Goal: Task Accomplishment & Management: Manage account settings

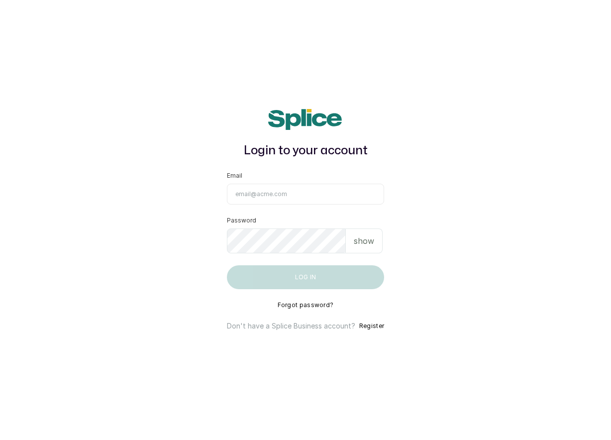
click at [261, 187] on input "Email" at bounding box center [305, 194] width 157 height 21
click at [266, 195] on input "[PERSON_NAME][EMAIL_ADDRESS][PERSON_NAME][DOMAIN_NAME]" at bounding box center [305, 194] width 157 height 21
type input "[PERSON_NAME][EMAIL_ADDRESS][DOMAIN_NAME]"
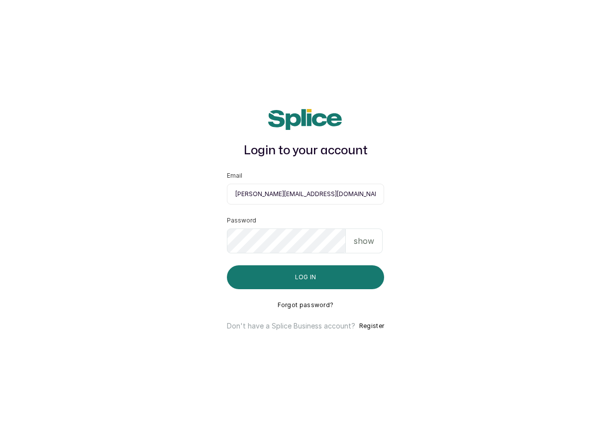
click at [227, 265] on button "Log in" at bounding box center [305, 277] width 157 height 24
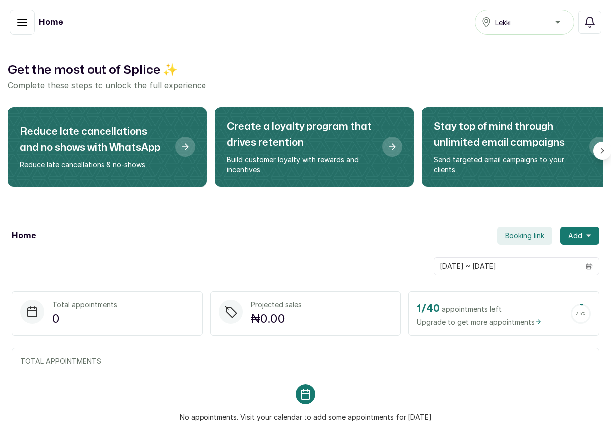
click at [28, 23] on button "button" at bounding box center [22, 22] width 25 height 25
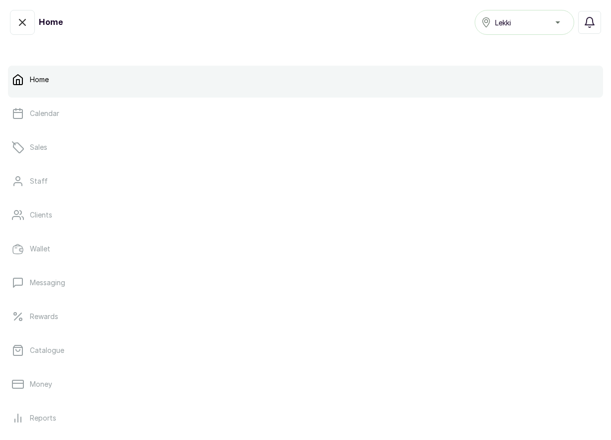
click at [44, 79] on p "Home" at bounding box center [39, 80] width 19 height 10
click at [37, 76] on p "Home" at bounding box center [39, 80] width 19 height 10
click at [38, 75] on p "Home" at bounding box center [39, 80] width 19 height 10
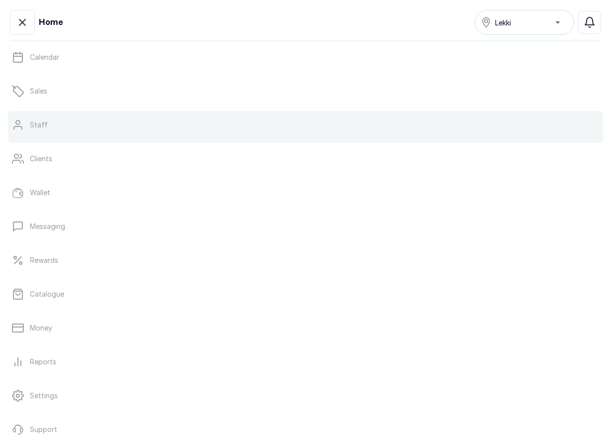
scroll to position [119, 0]
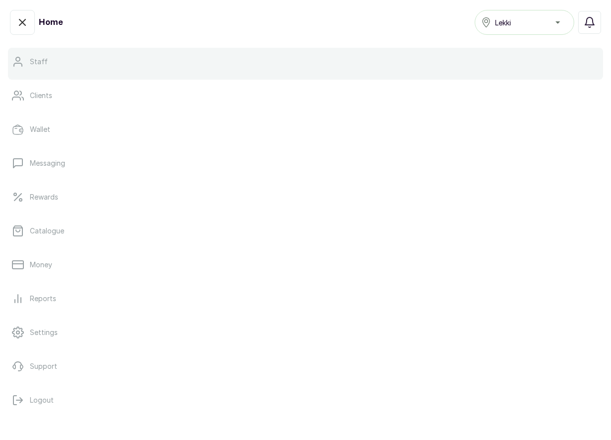
click at [135, 71] on link "Staff" at bounding box center [305, 62] width 595 height 28
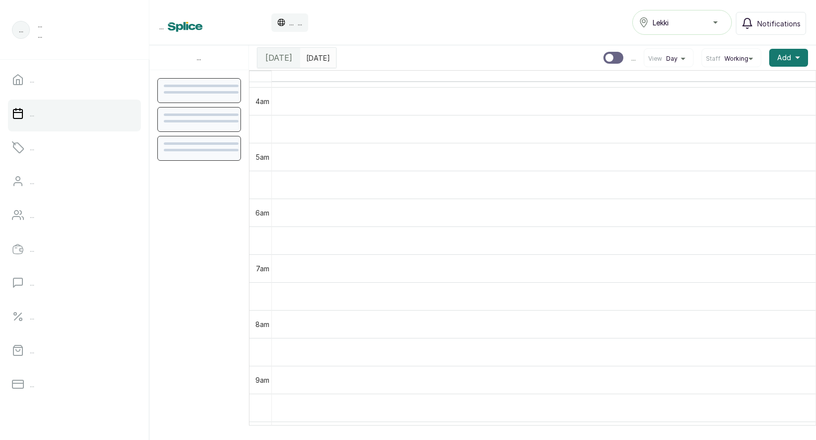
click at [612, 54] on div at bounding box center [613, 58] width 20 height 12
click at [603, 52] on input "..." at bounding box center [603, 51] width 0 height 0
checkbox input "true"
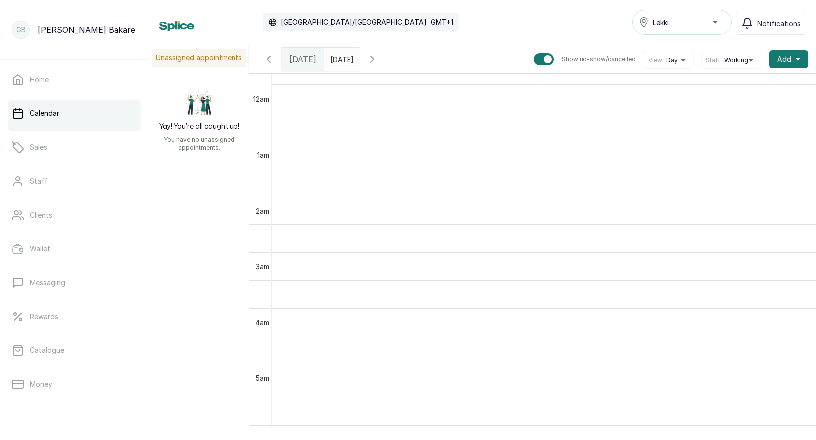
click at [378, 58] on icon "button" at bounding box center [372, 59] width 12 height 12
click at [686, 59] on button "View Day" at bounding box center [668, 60] width 41 height 8
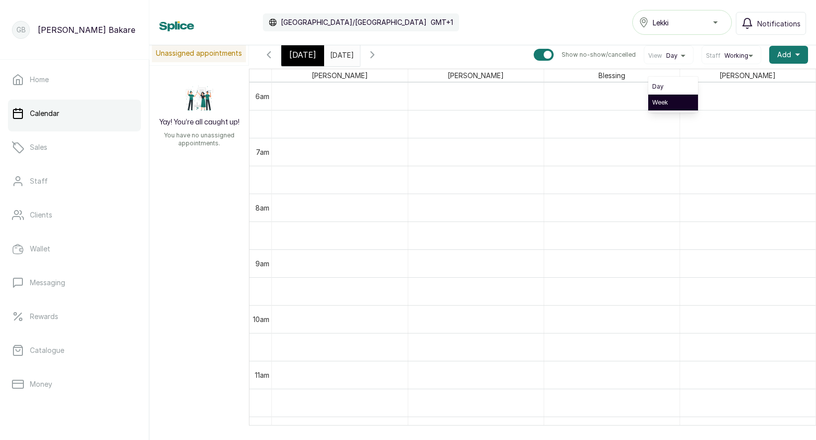
click at [677, 101] on li "Week" at bounding box center [673, 103] width 50 height 16
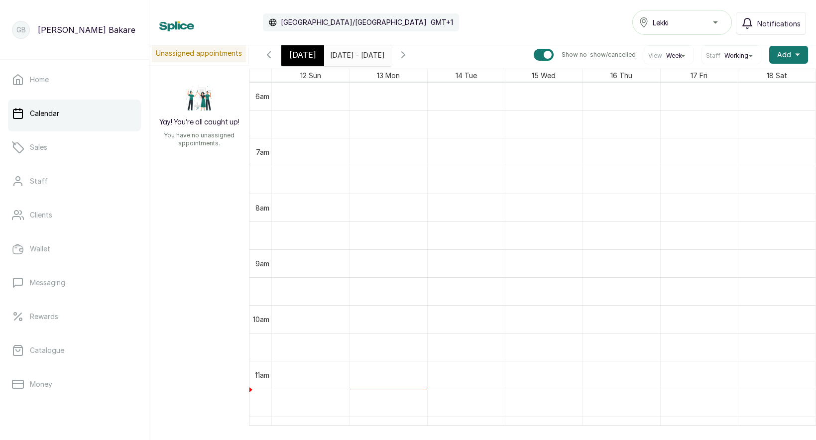
click at [409, 56] on icon "button" at bounding box center [403, 55] width 12 height 12
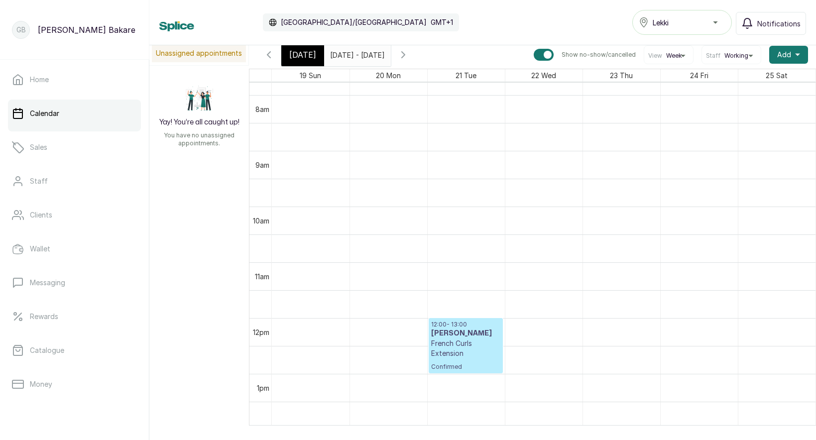
click at [477, 330] on h3 "Tennie" at bounding box center [465, 333] width 69 height 10
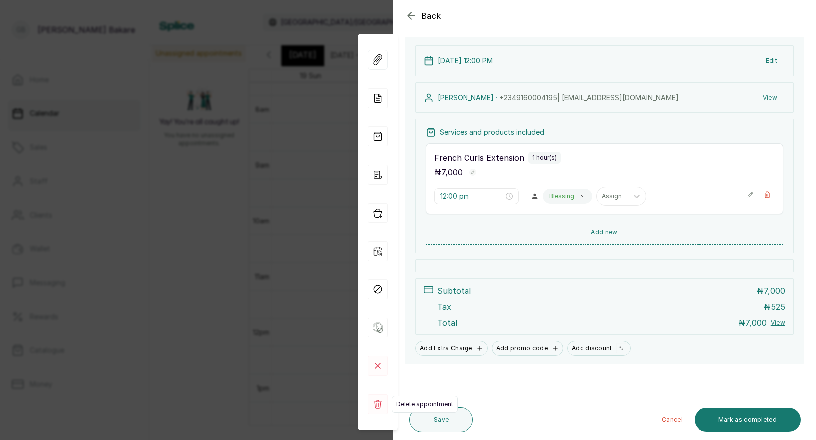
click at [381, 410] on rect at bounding box center [378, 404] width 20 height 20
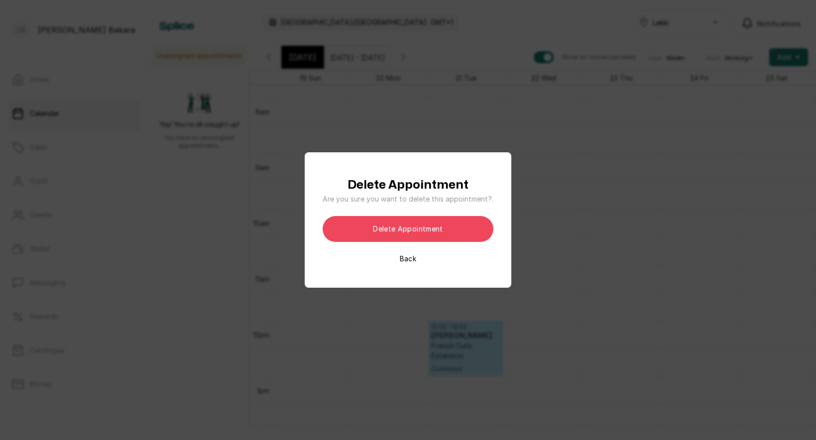
click at [413, 232] on button "Delete appointment" at bounding box center [407, 229] width 171 height 26
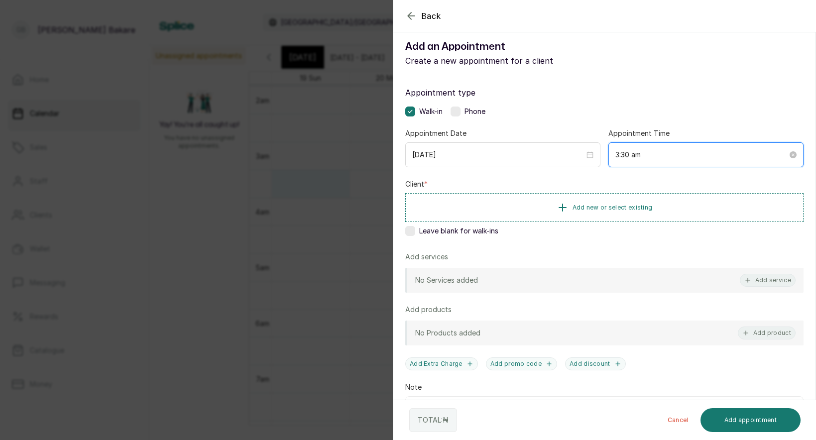
click at [762, 155] on input "3:30 am" at bounding box center [701, 154] width 172 height 11
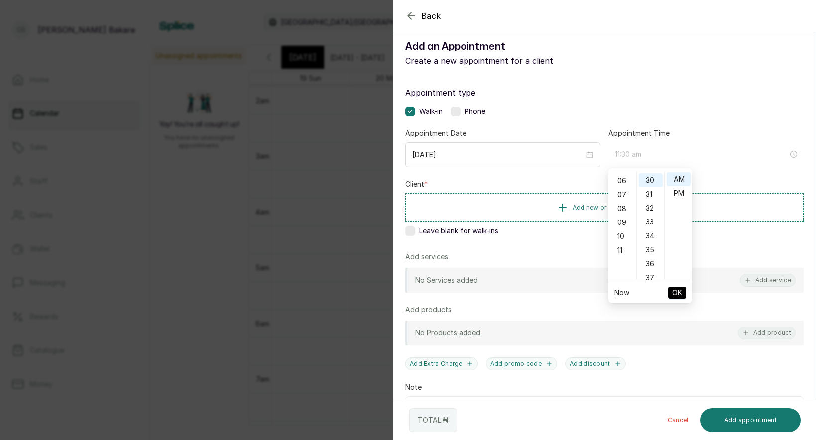
drag, startPoint x: 621, startPoint y: 249, endPoint x: 629, endPoint y: 251, distance: 7.6
click at [621, 249] on div "11" at bounding box center [622, 250] width 24 height 14
type input "11:30 am"
click at [672, 291] on span "OK" at bounding box center [677, 292] width 10 height 19
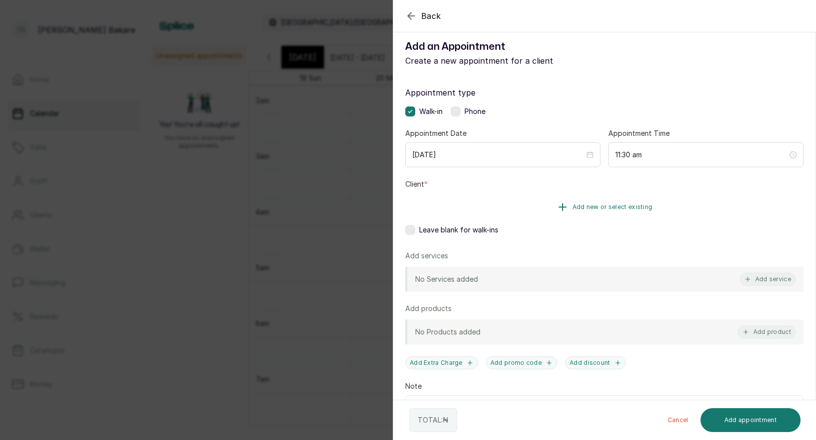
click at [567, 212] on icon "button" at bounding box center [562, 207] width 12 height 12
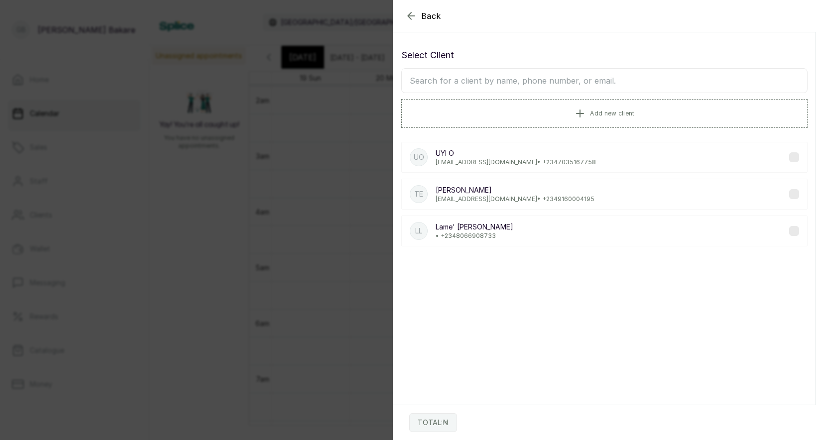
click at [490, 201] on p "pyemisi@hotmail.com • +234 9160004195" at bounding box center [514, 199] width 159 height 8
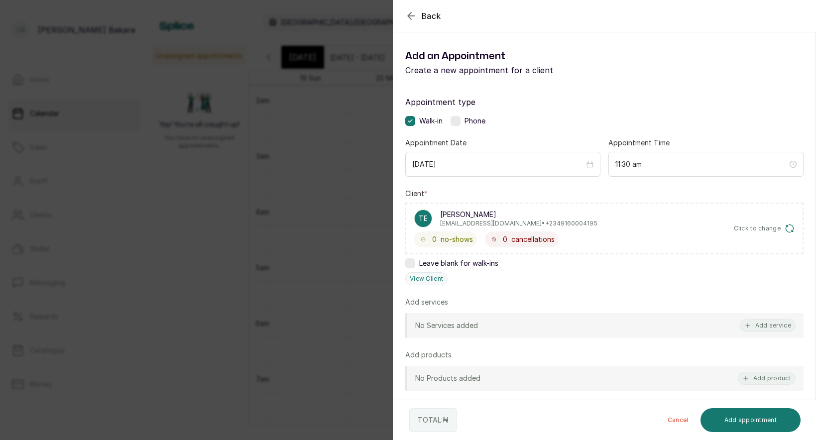
click at [410, 266] on label at bounding box center [410, 263] width 10 height 10
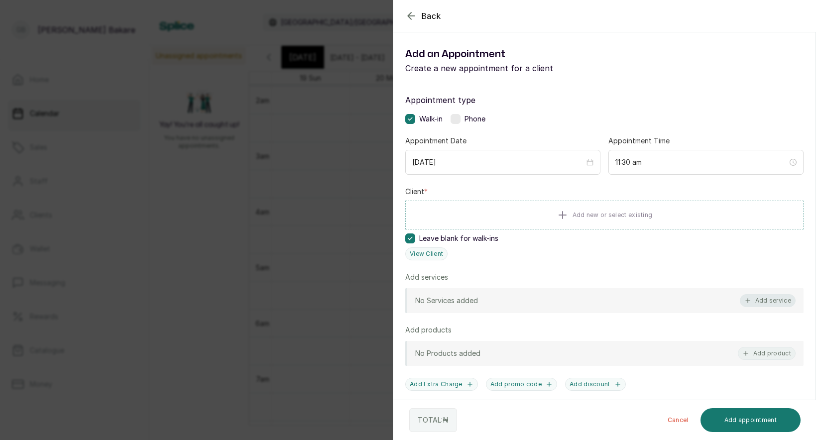
click at [771, 302] on button "Add service" at bounding box center [768, 300] width 56 height 13
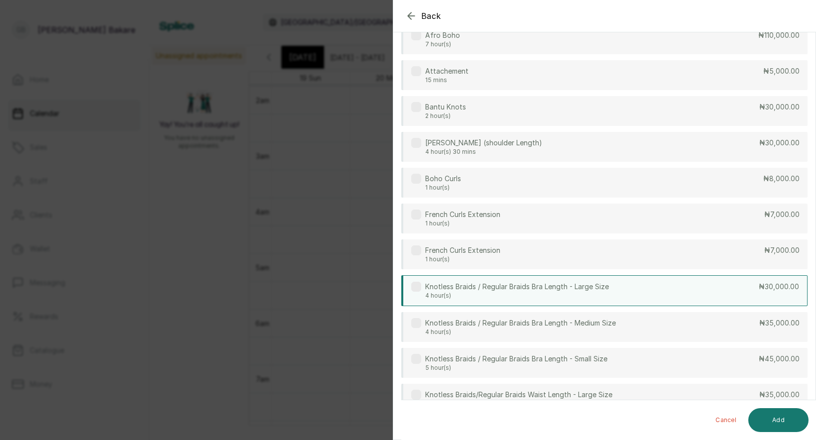
drag, startPoint x: 756, startPoint y: 288, endPoint x: 756, endPoint y: 302, distance: 13.9
click at [755, 288] on div "Knotless Braids / Regular Braids Bra Length - Large Size 4 hour(s) ₦30,000.00" at bounding box center [604, 290] width 406 height 31
click at [782, 423] on button "Add" at bounding box center [778, 420] width 60 height 24
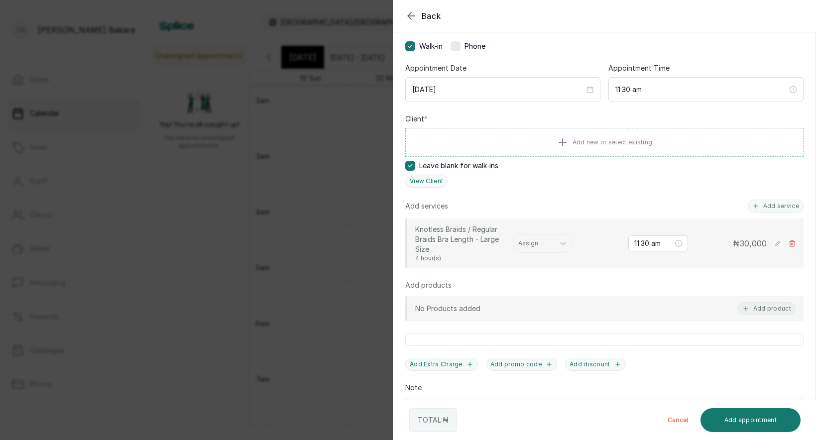
click at [763, 317] on div "No Products added Add product" at bounding box center [604, 308] width 398 height 25
click at [761, 310] on button "Add product" at bounding box center [767, 307] width 58 height 13
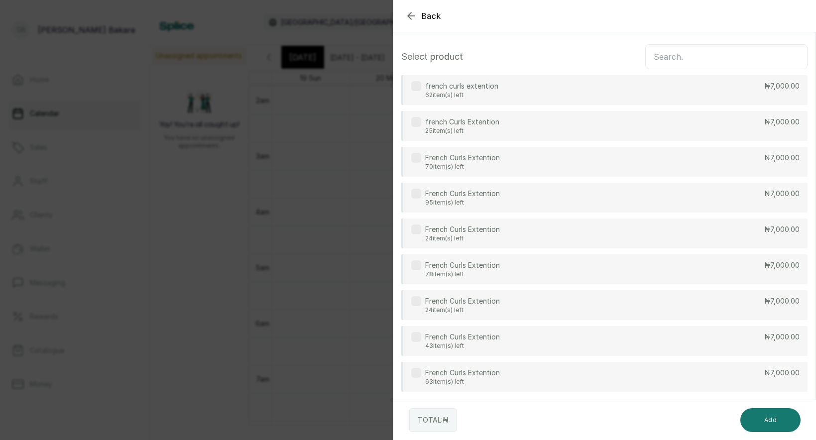
click at [776, 233] on p "₦7,000.00" at bounding box center [781, 229] width 35 height 10
click at [779, 423] on button "Add" at bounding box center [770, 420] width 60 height 24
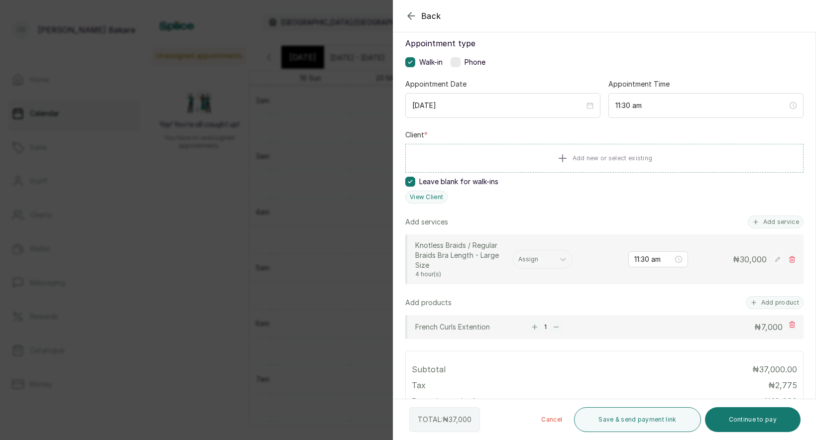
scroll to position [74, 0]
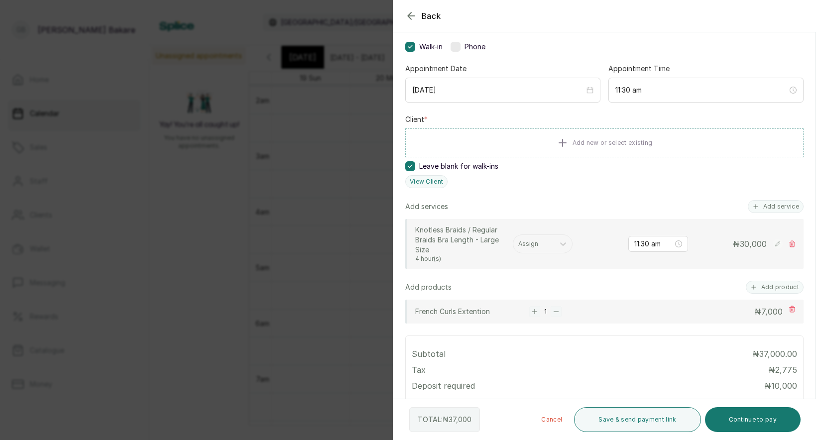
click at [536, 312] on rect "button" at bounding box center [534, 311] width 11 height 11
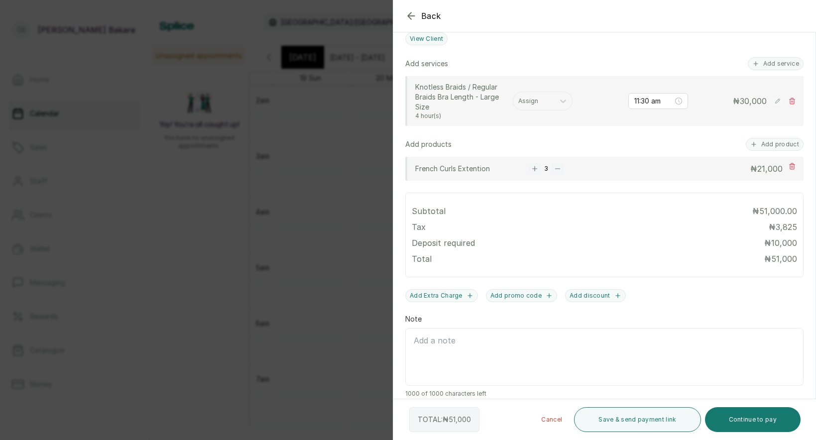
scroll to position [227, 0]
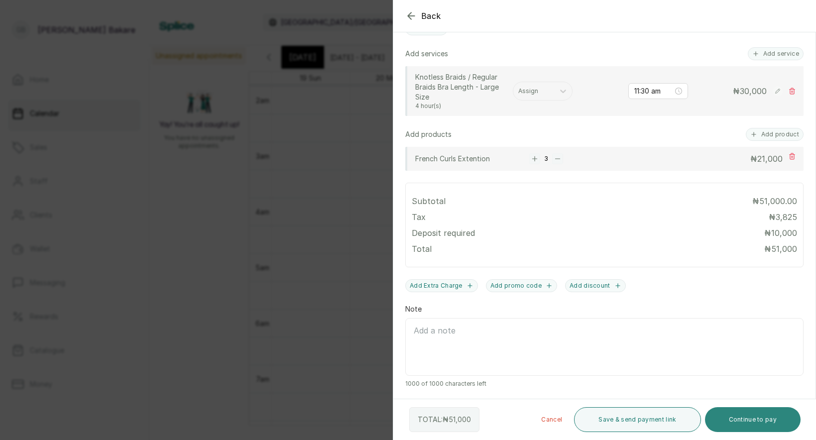
click at [772, 420] on button "Continue to pay" at bounding box center [753, 419] width 96 height 25
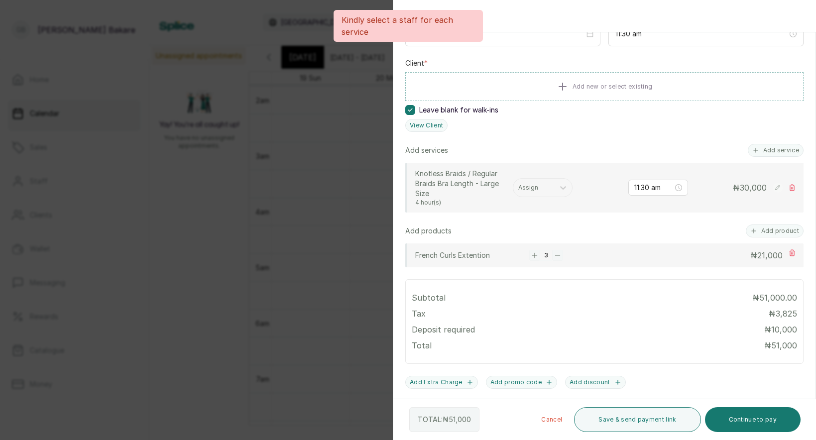
scroll to position [122, 0]
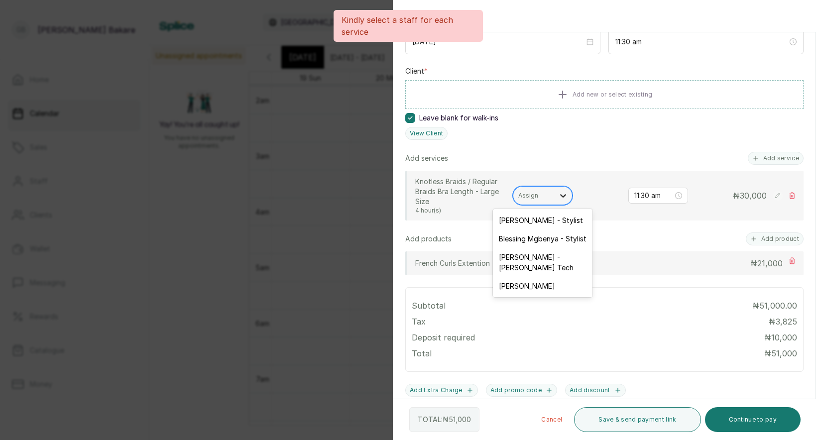
click at [557, 196] on div at bounding box center [563, 196] width 18 height 18
click at [549, 227] on div "Alice Egboja - Stylist" at bounding box center [543, 220] width 100 height 18
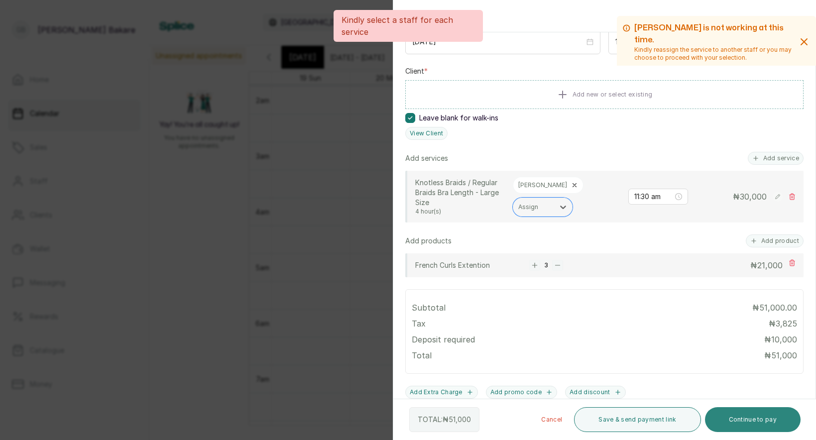
click at [748, 420] on button "Continue to pay" at bounding box center [753, 419] width 96 height 25
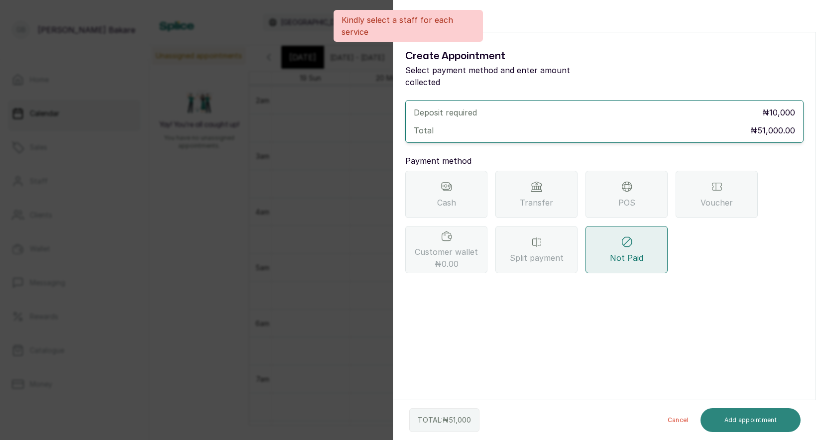
scroll to position [0, 0]
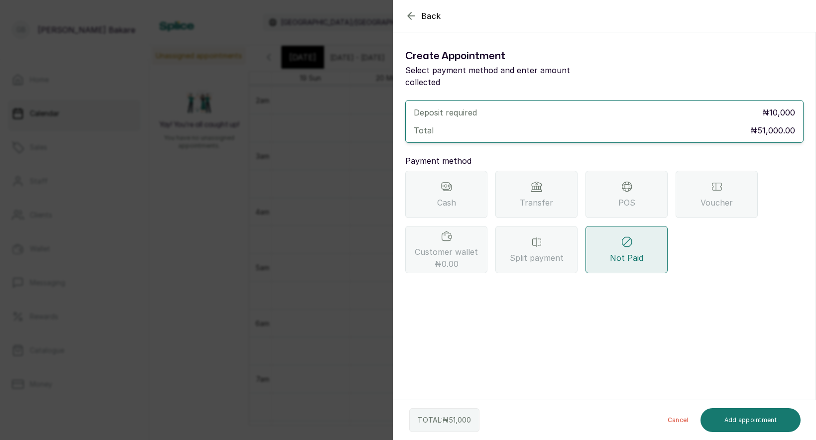
click at [623, 197] on span "POS" at bounding box center [626, 203] width 17 height 12
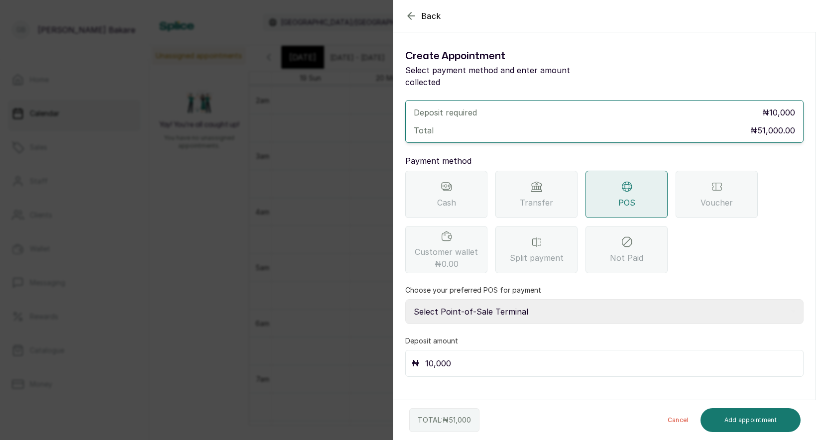
click at [491, 302] on select "Select Point-of-Sale Terminal Providus Bank Providus Bank" at bounding box center [604, 311] width 398 height 25
select select "0b674db1-b4bd-42f6-87c1-a5b9949f406d"
click at [521, 174] on div "Transfer" at bounding box center [536, 194] width 82 height 47
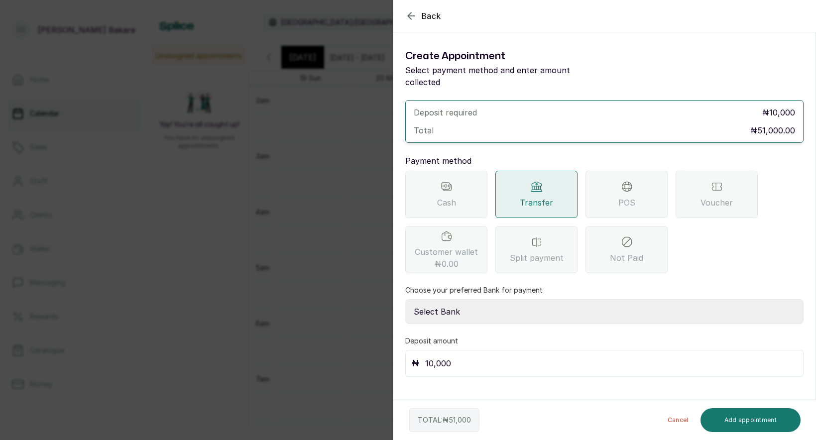
click at [562, 299] on select "Select Bank ELEWYN NIGERIA LIMITED Providus Bank" at bounding box center [604, 311] width 398 height 25
click at [556, 299] on select "Select Bank ELEWYN NIGERIA LIMITED Providus Bank" at bounding box center [604, 311] width 398 height 25
select select "61035bb0-1144-48fa-afaf-4fb517af73ae"
click at [743, 421] on button "Add appointment" at bounding box center [750, 420] width 101 height 24
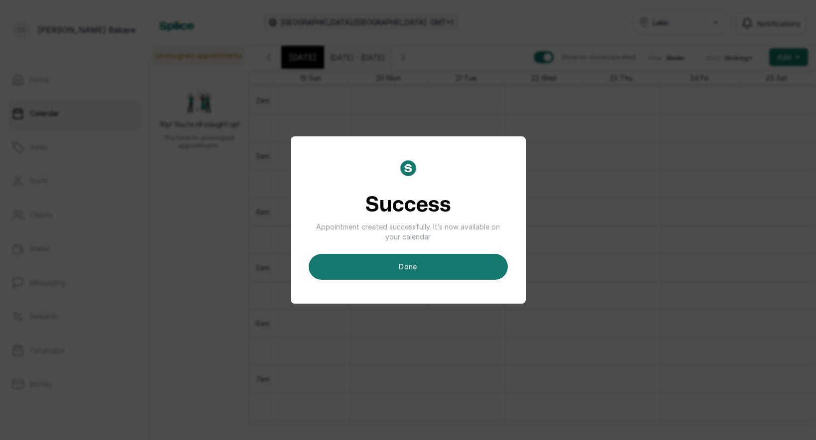
click at [456, 258] on button "done" at bounding box center [408, 267] width 199 height 26
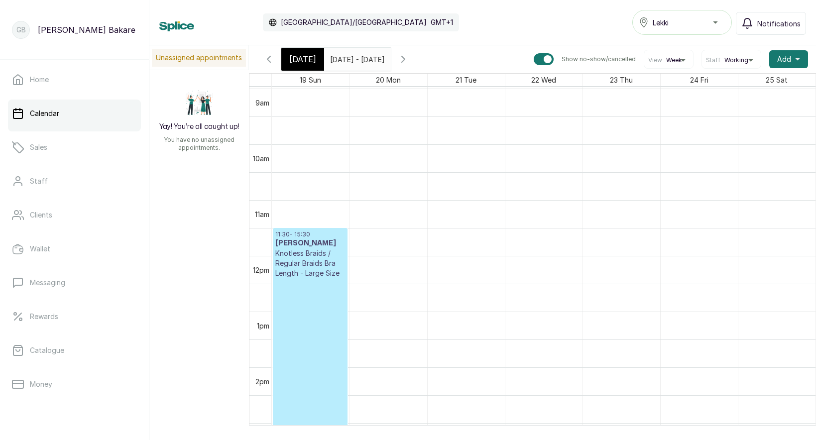
scroll to position [501, 0]
click at [307, 265] on p "Knotless Braids / Regular Braids Bra Length - Large Size" at bounding box center [310, 263] width 70 height 30
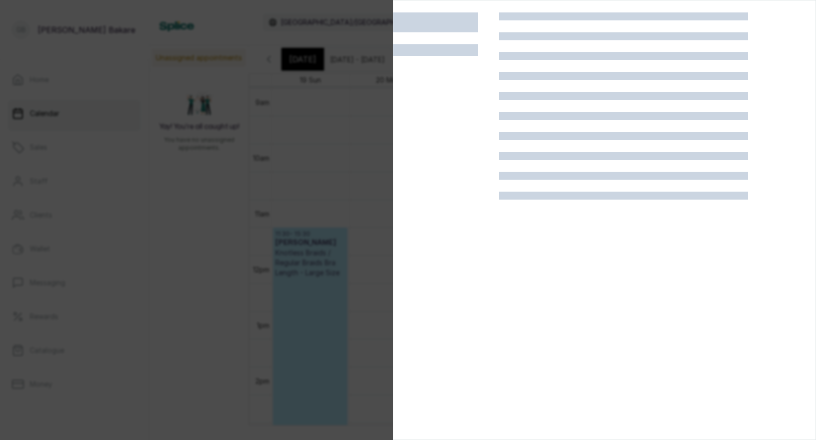
click at [307, 265] on div at bounding box center [408, 220] width 816 height 440
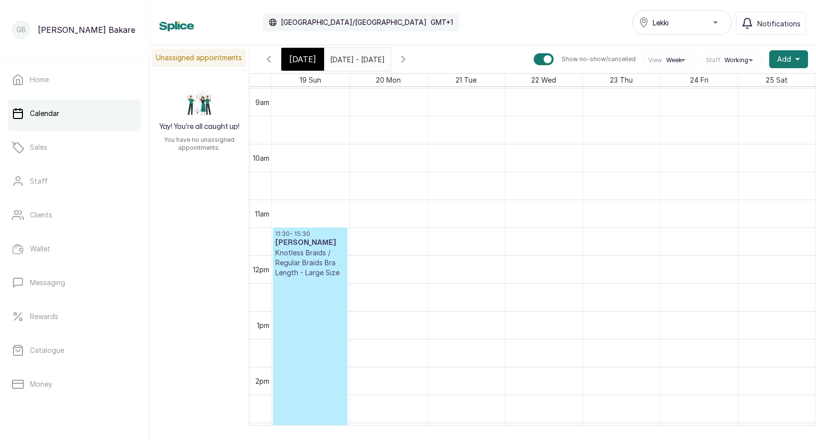
click at [321, 281] on p "Confirmed" at bounding box center [310, 363] width 70 height 170
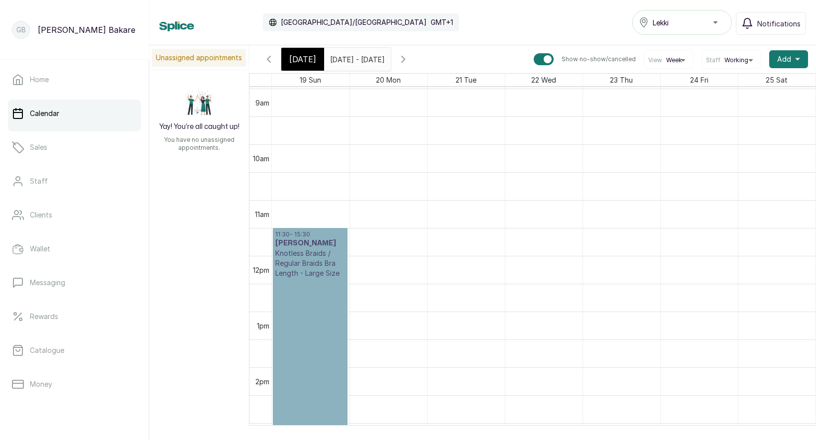
scroll to position [589, 0]
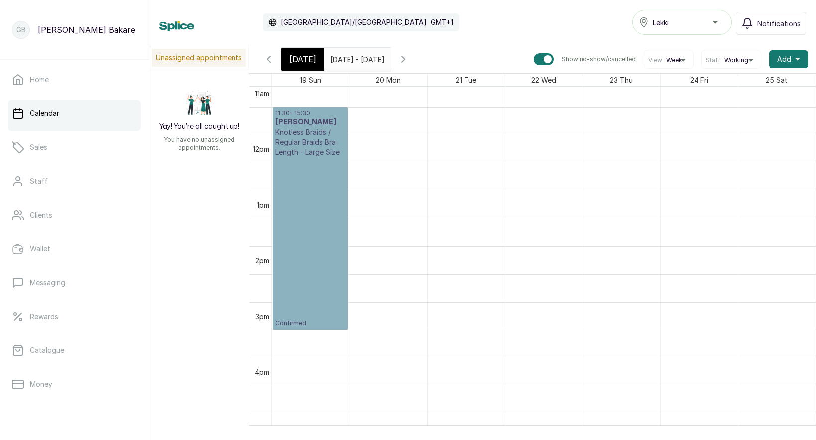
click at [317, 317] on link "11:30 - 15:30 Tennie Knotless Braids / Regular Braids Bra Length - Large Size C…" at bounding box center [310, 218] width 75 height 222
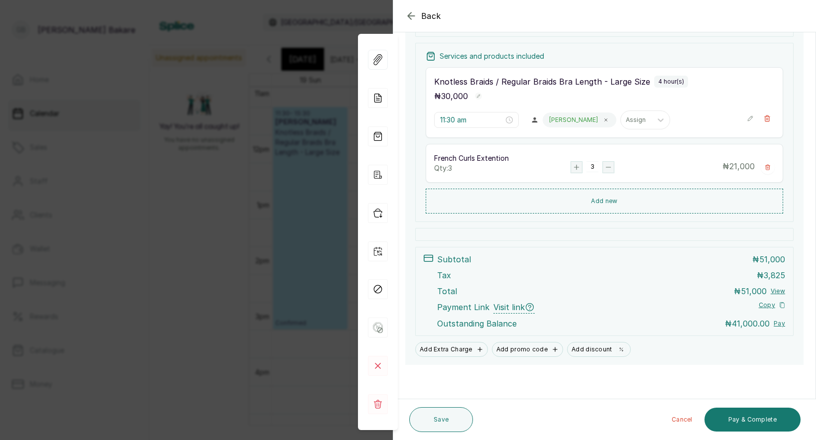
click at [512, 303] on span "Visit link" at bounding box center [513, 307] width 41 height 12
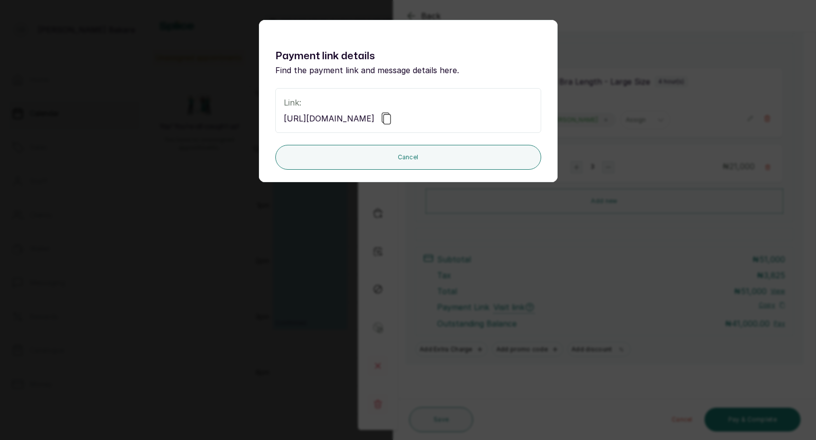
click at [390, 124] on icon at bounding box center [385, 118] width 9 height 12
click at [663, 284] on div "Payment link details Find the payment link and message details here. Link: http…" at bounding box center [408, 220] width 816 height 440
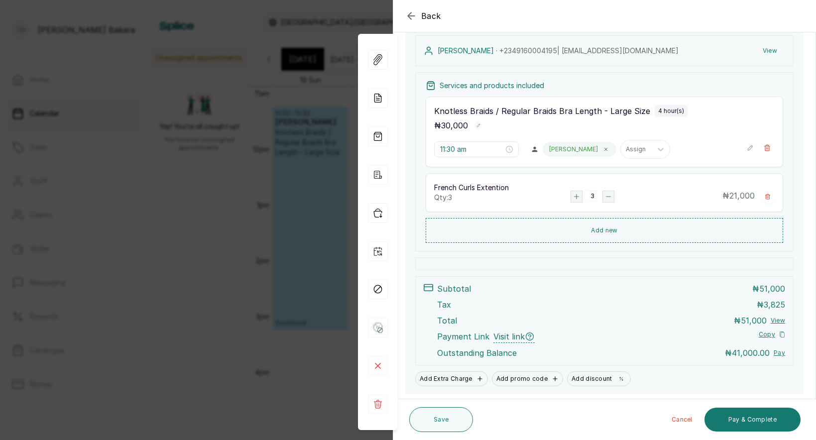
click at [779, 335] on icon "button" at bounding box center [782, 334] width 6 height 6
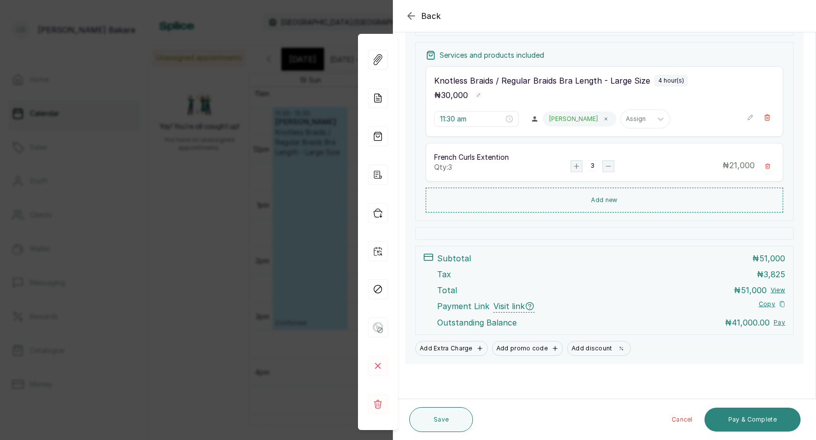
click at [750, 422] on button "Pay & Complete" at bounding box center [752, 420] width 96 height 24
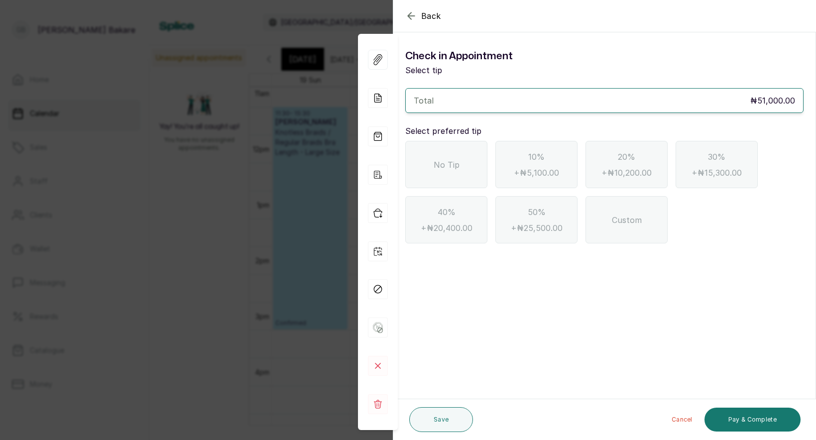
click at [470, 148] on div "No Tip" at bounding box center [446, 164] width 82 height 47
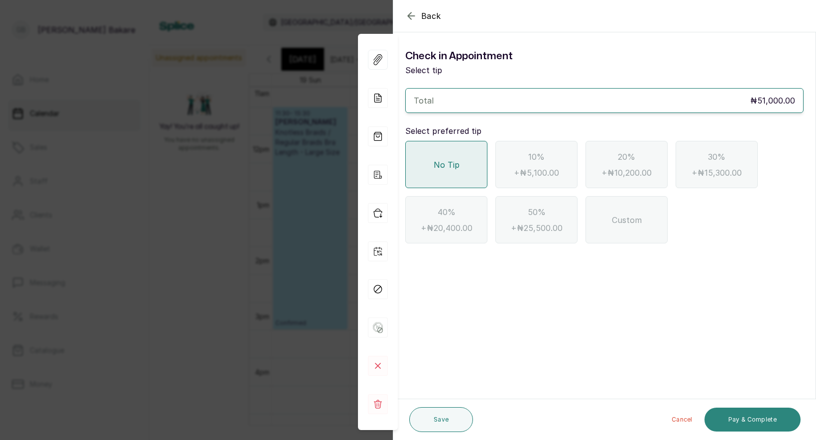
click at [746, 417] on button "Pay & Complete" at bounding box center [752, 420] width 96 height 24
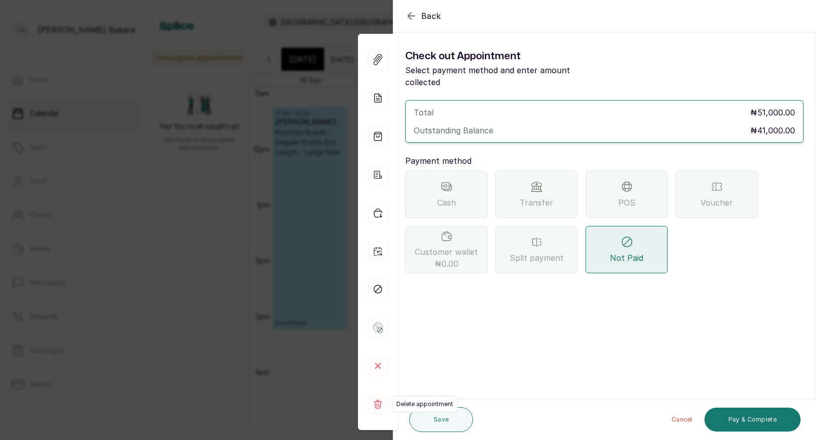
click at [381, 403] on rect at bounding box center [378, 404] width 20 height 20
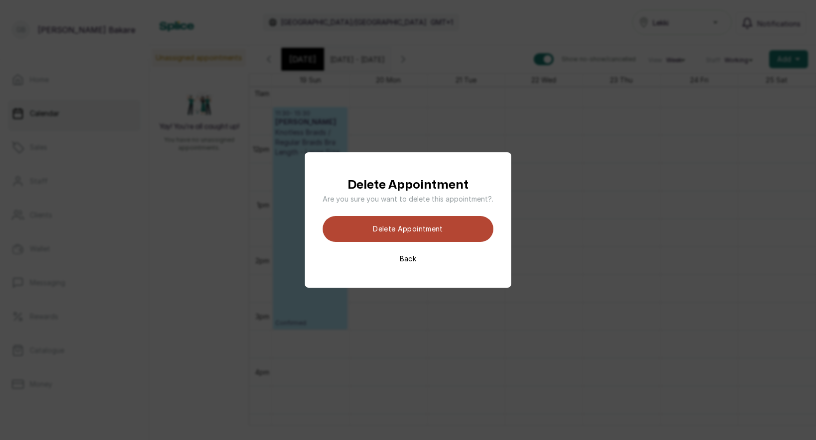
click at [410, 228] on button "Delete appointment" at bounding box center [407, 229] width 171 height 26
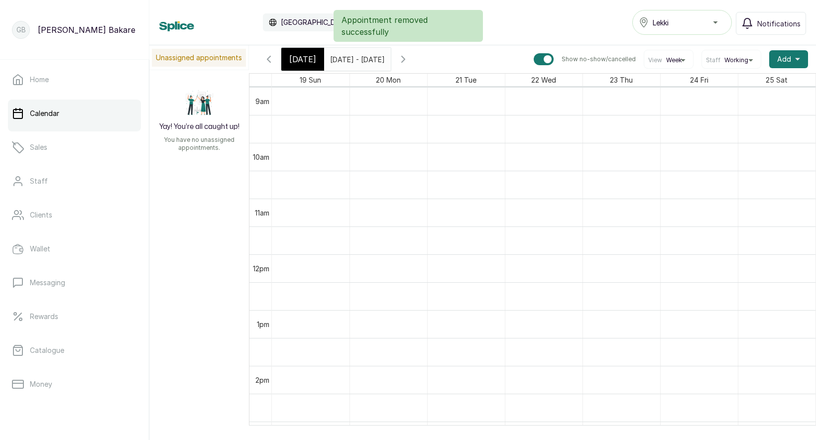
scroll to position [486, 0]
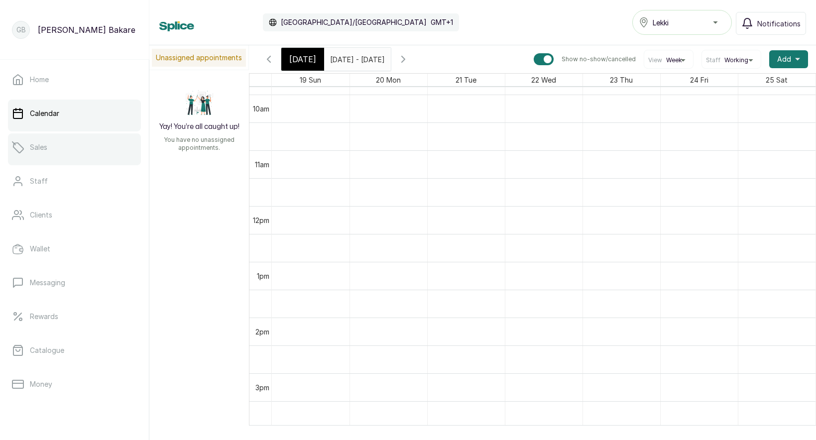
click at [61, 154] on link "Sales" at bounding box center [74, 147] width 133 height 28
